Goal: Check status: Check status

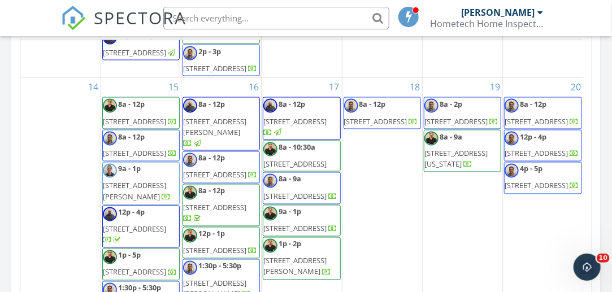
scroll to position [678, 0]
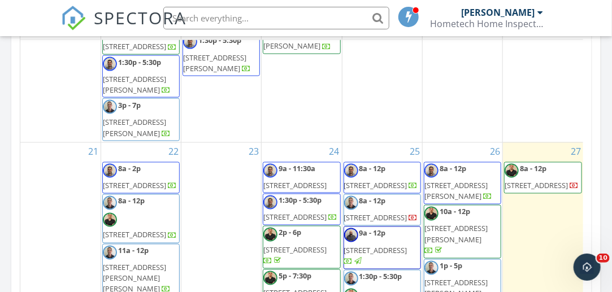
click at [528, 191] on span "[STREET_ADDRESS]" at bounding box center [536, 186] width 63 height 10
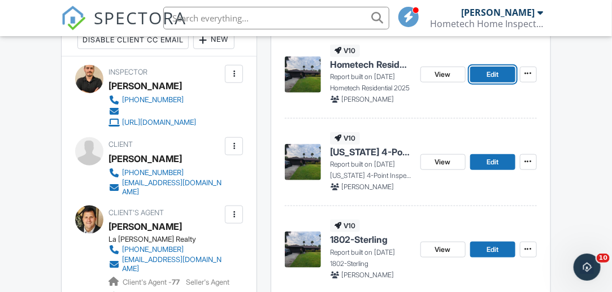
click at [493, 74] on span "Edit" at bounding box center [493, 74] width 12 height 11
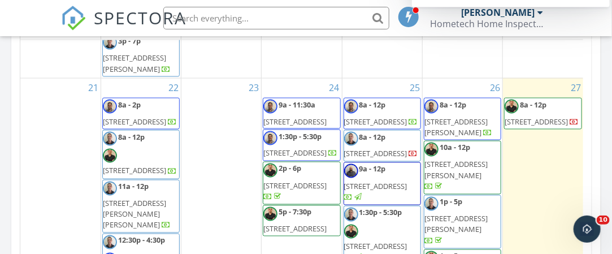
scroll to position [622, 0]
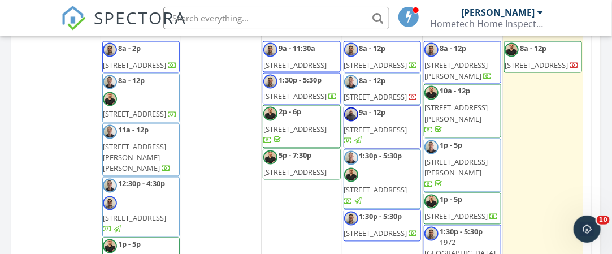
click at [455, 211] on span "[STREET_ADDRESS]" at bounding box center [455, 216] width 63 height 10
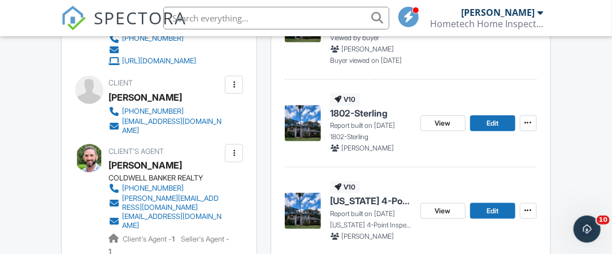
scroll to position [288, 0]
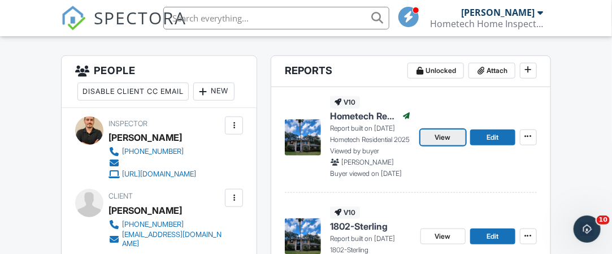
click at [443, 136] on span "View" at bounding box center [443, 137] width 16 height 11
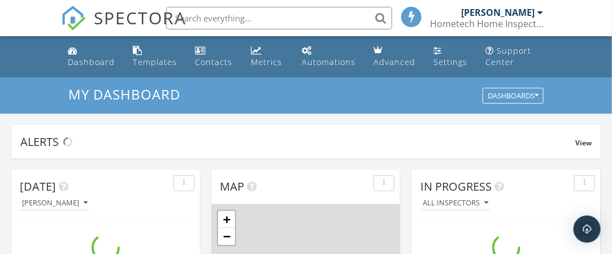
scroll to position [1046, 630]
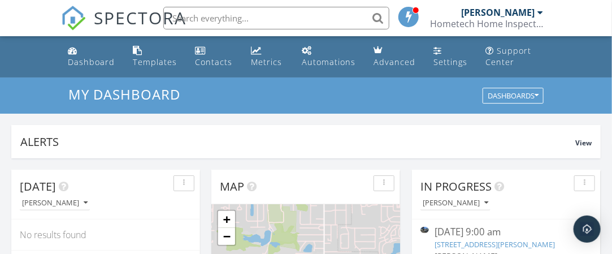
click at [281, 13] on input "text" at bounding box center [276, 18] width 226 height 23
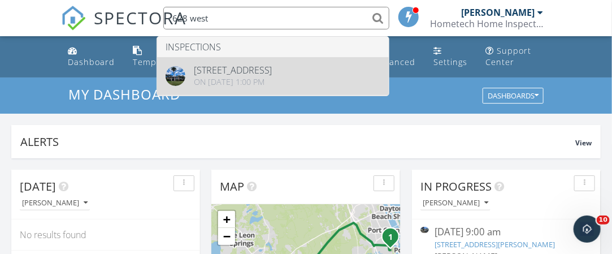
type input "628 west"
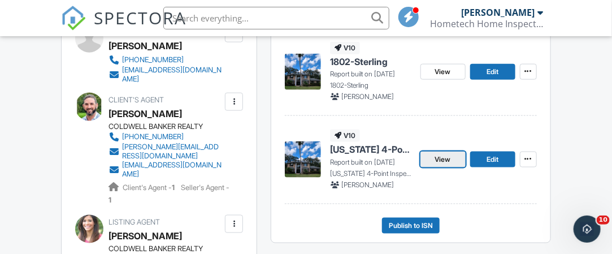
click at [445, 161] on span "View" at bounding box center [443, 159] width 16 height 11
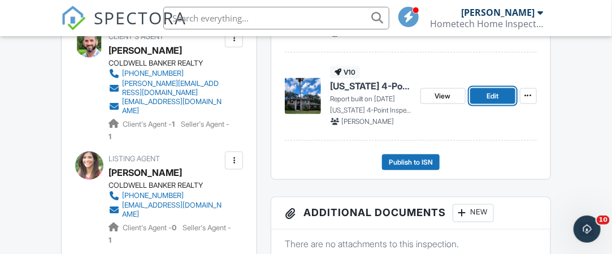
click at [484, 93] on link "Edit" at bounding box center [492, 96] width 45 height 16
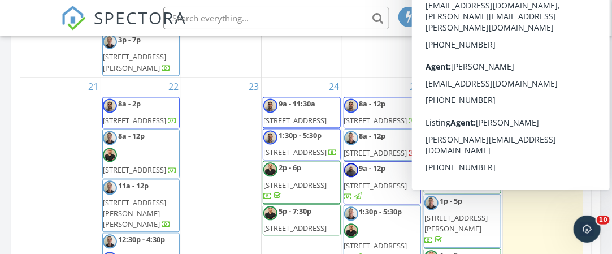
scroll to position [573, 0]
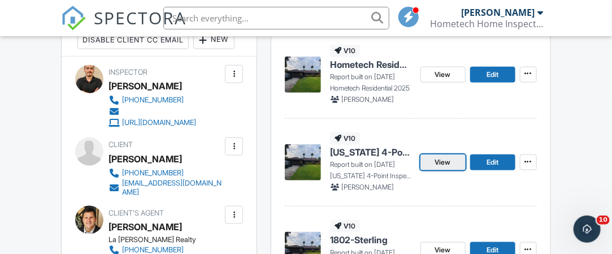
click at [446, 162] on span "View" at bounding box center [443, 162] width 16 height 11
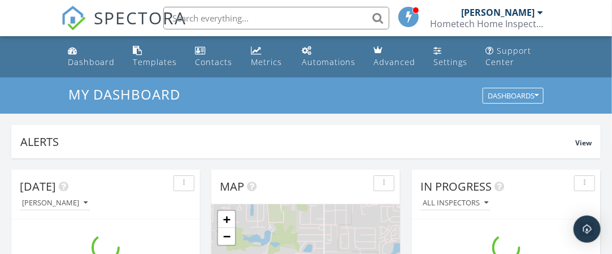
click at [223, 20] on input "text" at bounding box center [276, 18] width 226 height 23
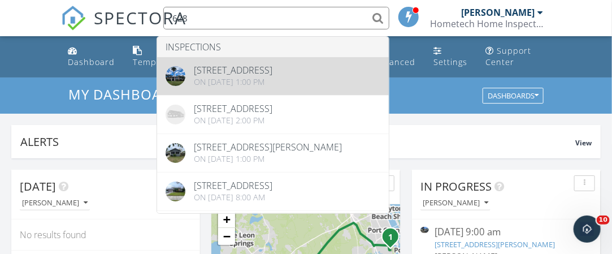
type input "628"
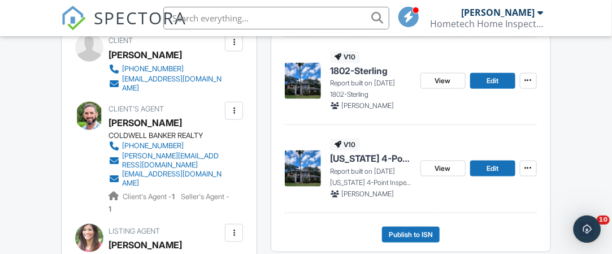
scroll to position [452, 0]
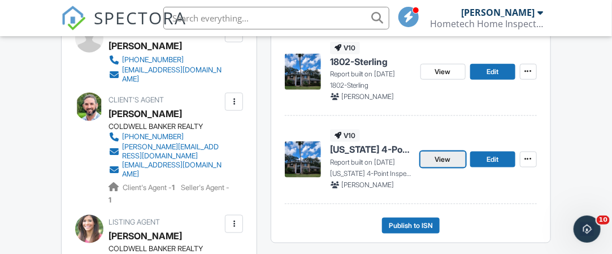
click at [449, 162] on span "View" at bounding box center [443, 159] width 16 height 11
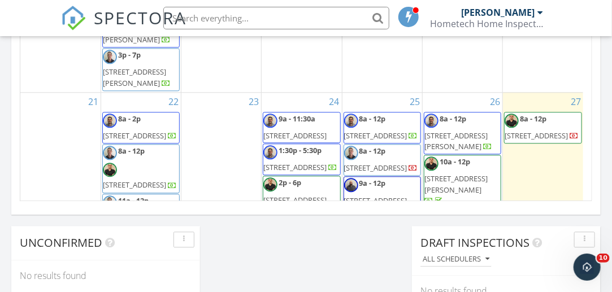
scroll to position [509, 0]
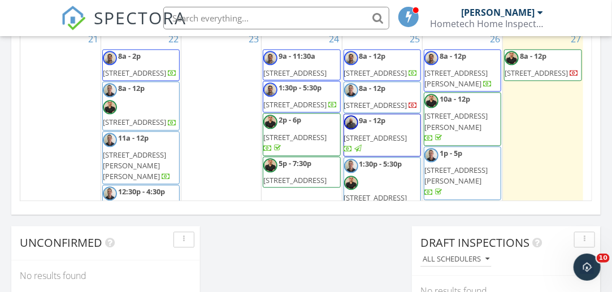
click at [535, 78] on span "[STREET_ADDRESS]" at bounding box center [536, 73] width 63 height 10
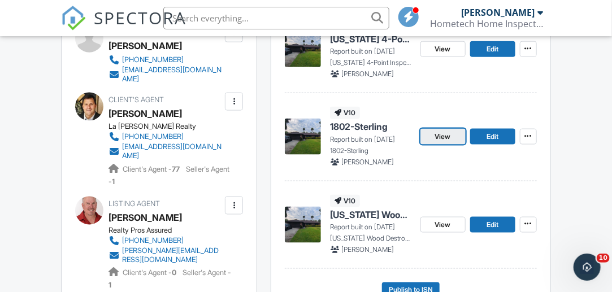
click at [453, 140] on link "View" at bounding box center [443, 137] width 45 height 16
